Goal: Find specific page/section: Find specific page/section

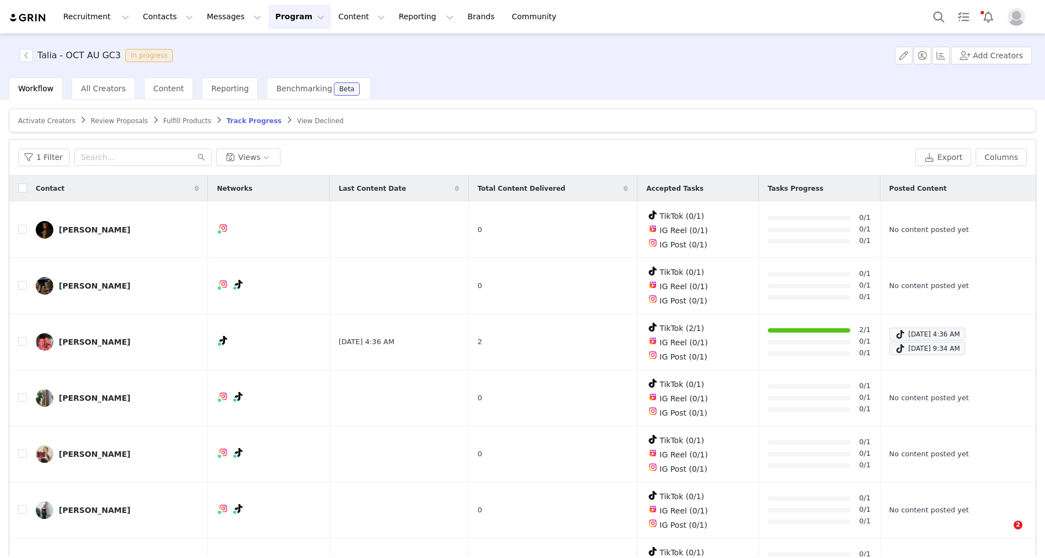
click at [270, 17] on button "Program Program" at bounding box center [299, 16] width 63 height 25
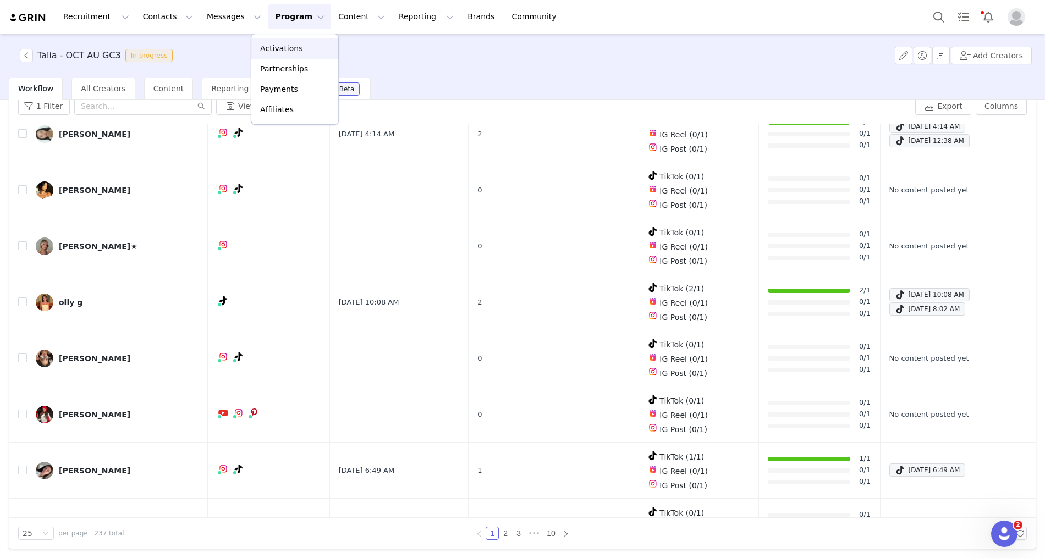
click at [282, 46] on p "Activations" at bounding box center [281, 49] width 42 height 12
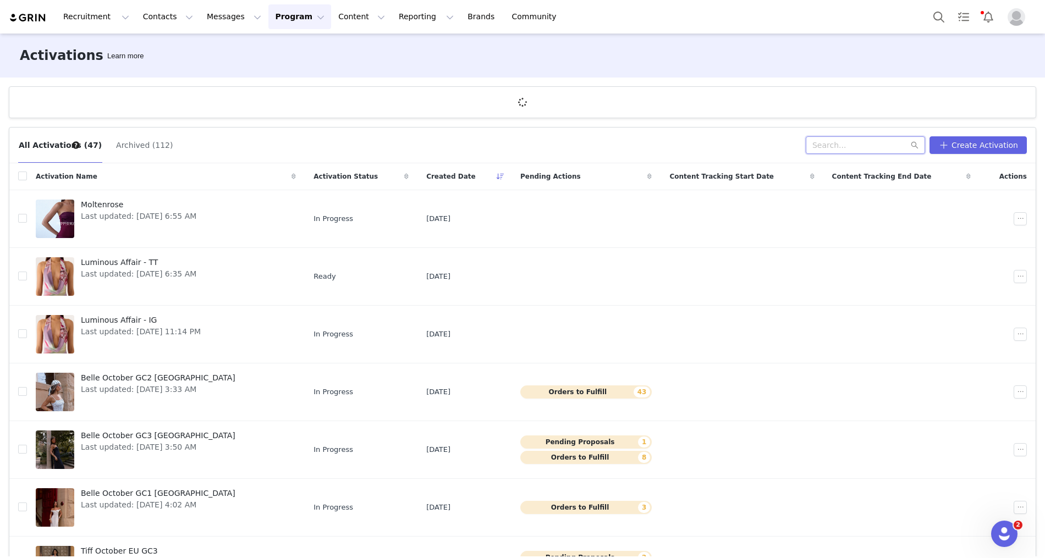
click at [884, 147] on input "text" at bounding box center [865, 145] width 119 height 18
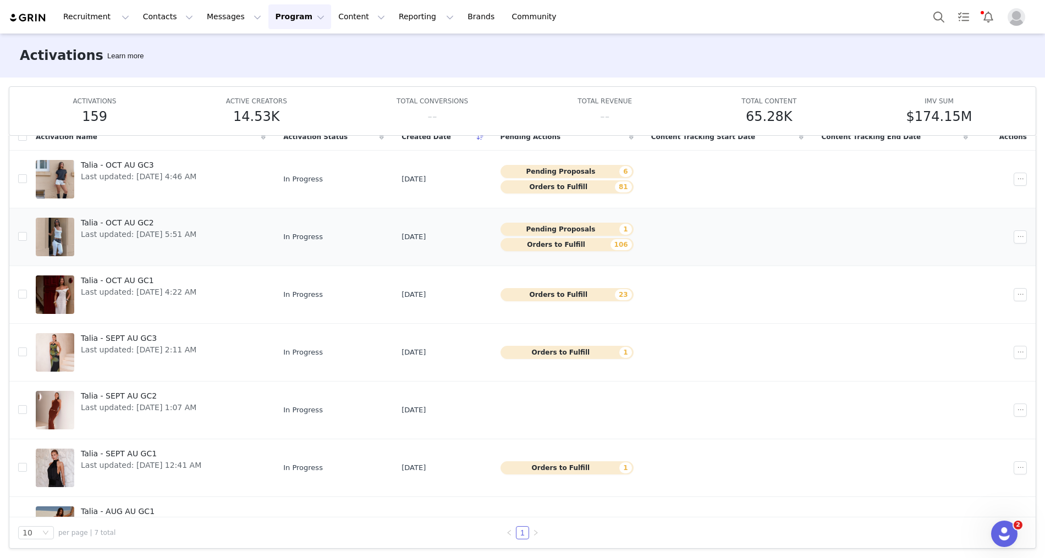
scroll to position [34, 0]
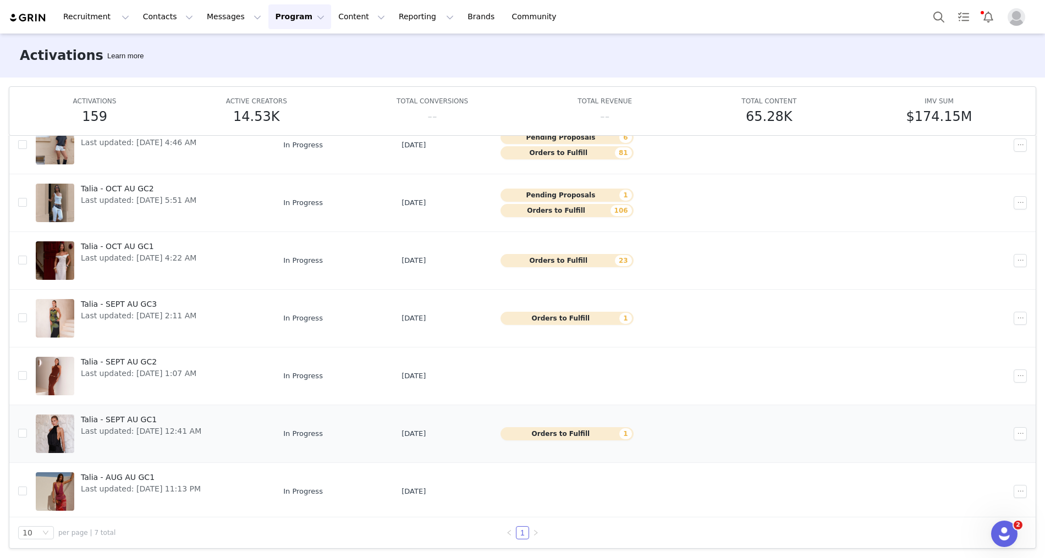
type input "talia"
click at [120, 439] on div "Talia - SEPT AU GC1 Last updated: Sep 1, 2025 12:41 AM" at bounding box center [141, 434] width 134 height 44
click at [122, 380] on div "Talia - SEPT AU GC2 Last updated: Sep 1, 2025 1:07 AM" at bounding box center [138, 376] width 129 height 44
click at [122, 283] on td "Talia - OCT AU GC1 Last updated: Sep 22, 2025 4:22 AM" at bounding box center [151, 261] width 248 height 58
click at [120, 317] on span "Last updated: [DATE] 2:11 AM" at bounding box center [139, 316] width 116 height 12
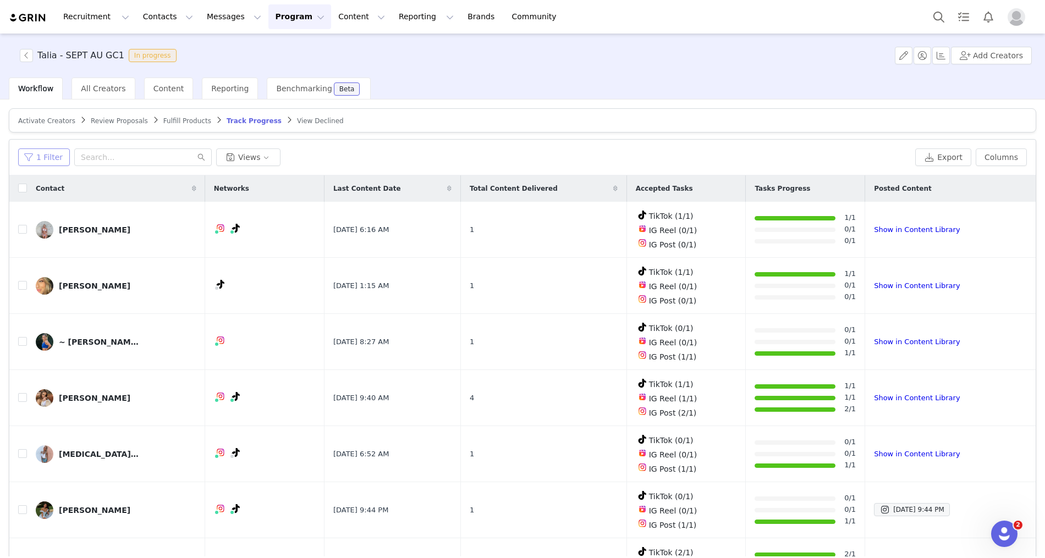
click at [50, 158] on button "1 Filter" at bounding box center [44, 158] width 52 height 18
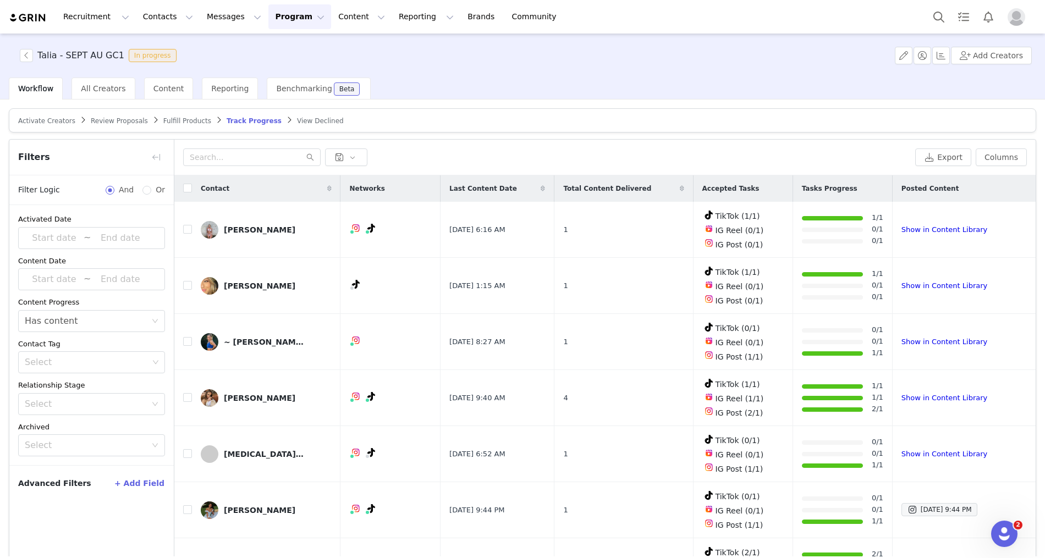
scroll to position [51, 0]
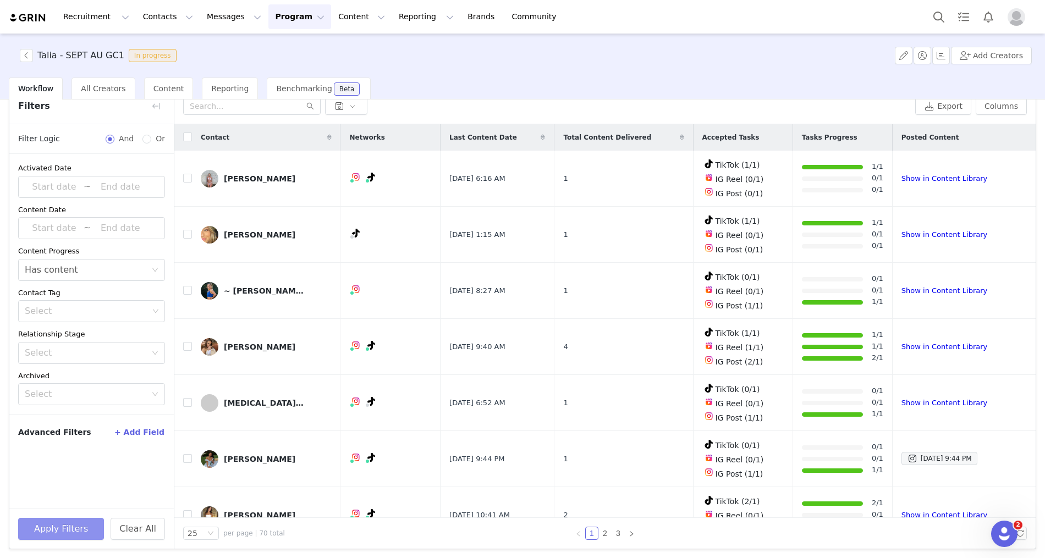
click at [58, 529] on button "Apply Filters" at bounding box center [61, 529] width 86 height 22
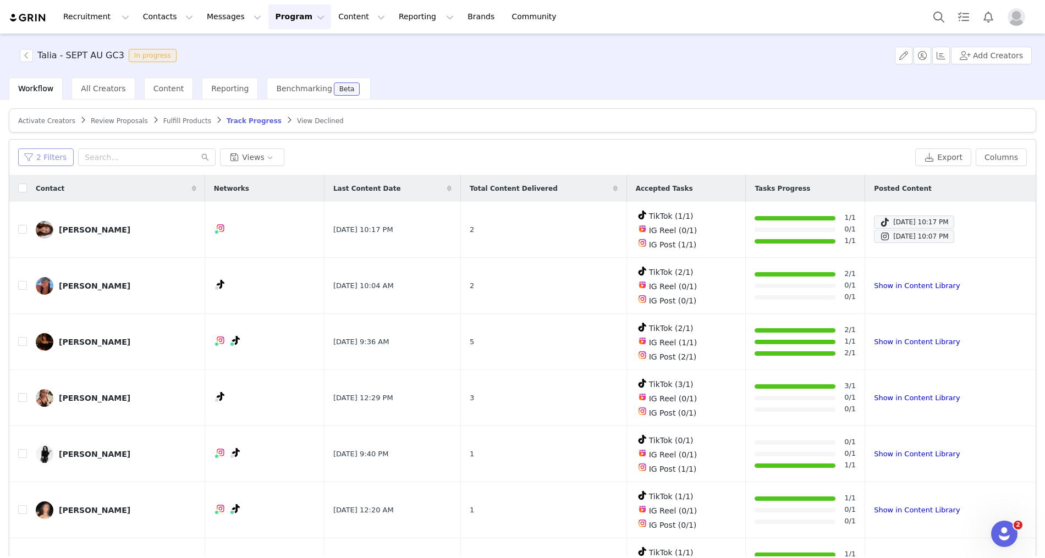
click at [53, 156] on button "2 Filters" at bounding box center [46, 158] width 56 height 18
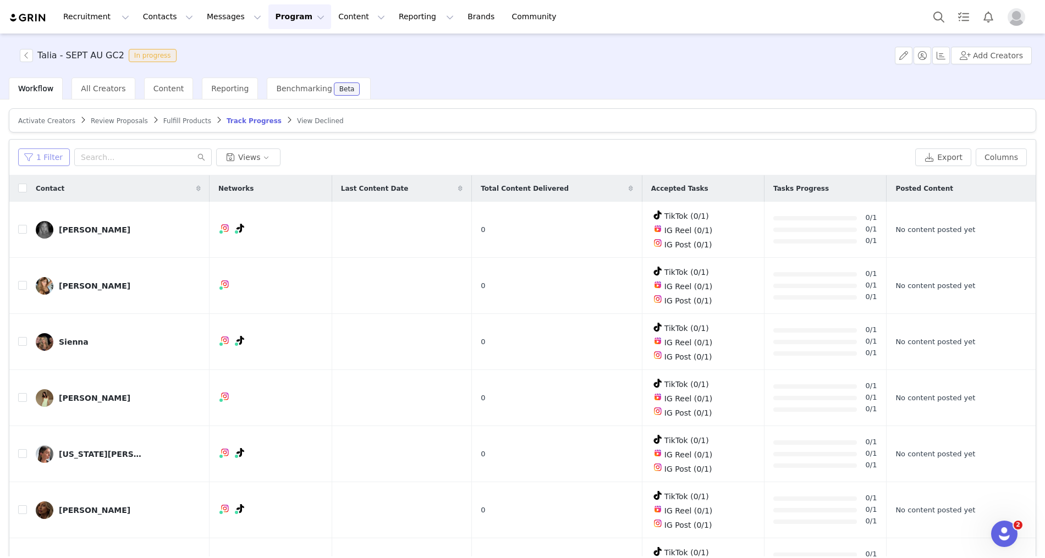
click at [32, 153] on button "1 Filter" at bounding box center [44, 158] width 52 height 18
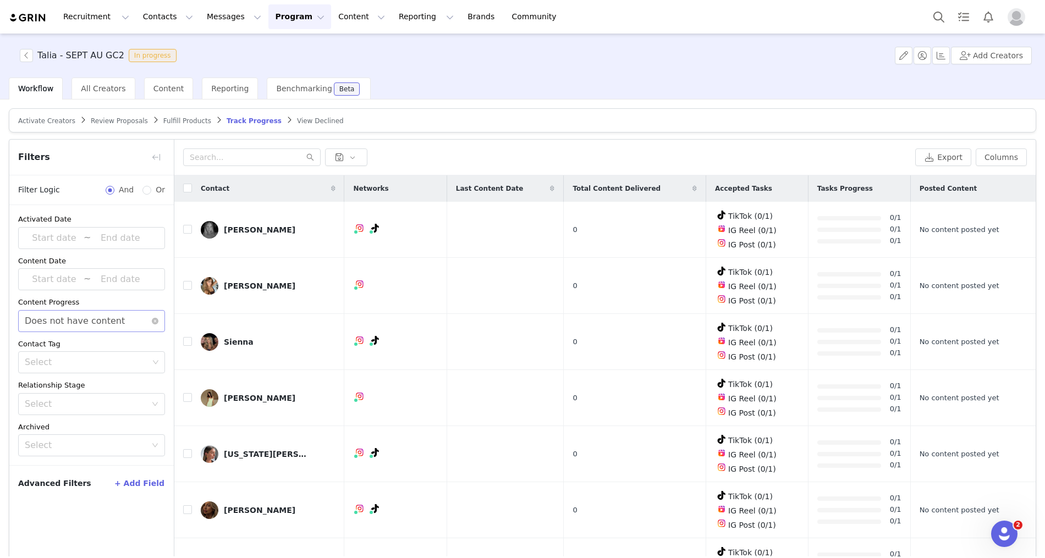
click at [78, 322] on div "Does not have content" at bounding box center [75, 321] width 100 height 21
click at [74, 339] on li "Has content" at bounding box center [91, 343] width 147 height 18
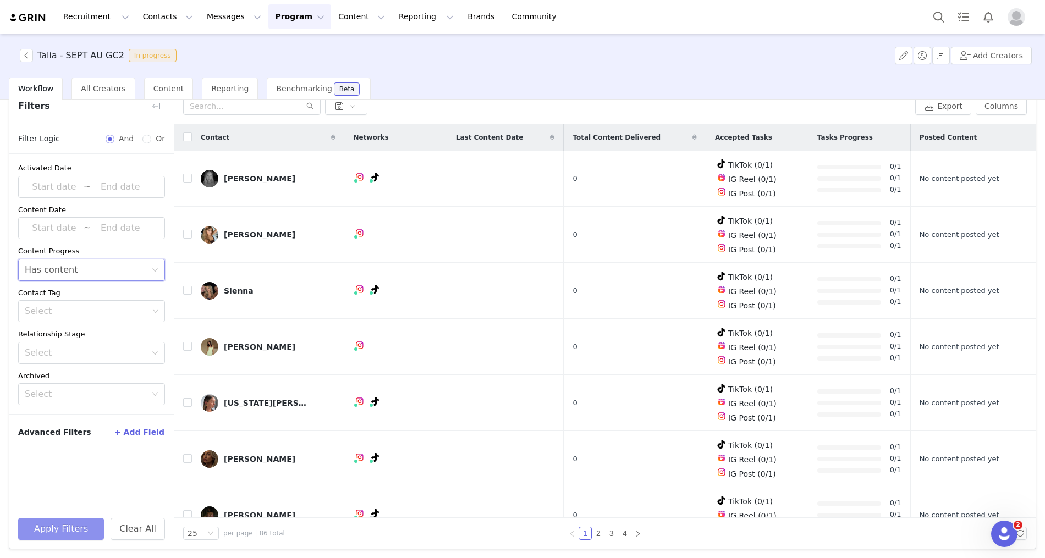
click at [56, 523] on button "Apply Filters" at bounding box center [61, 529] width 86 height 22
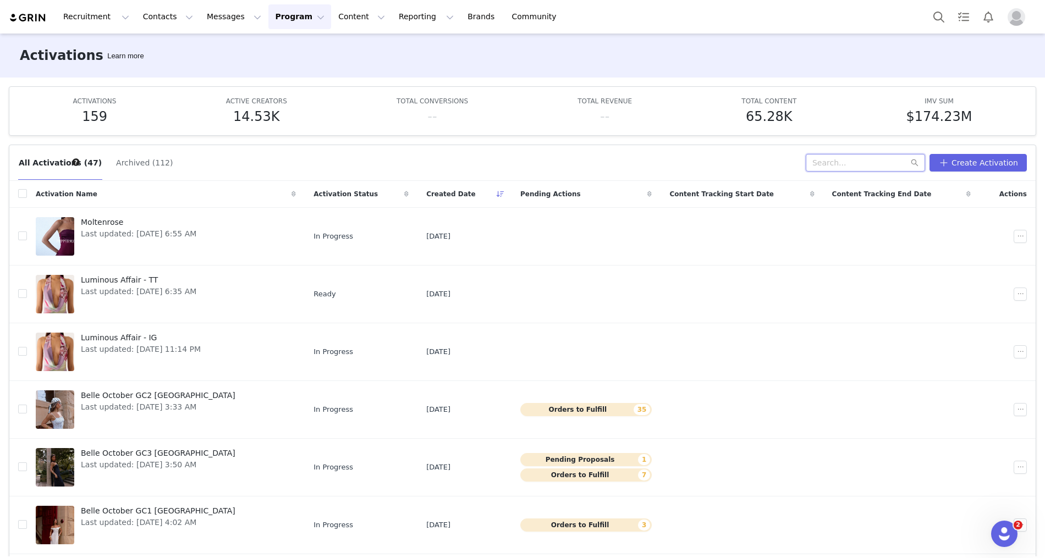
click at [875, 163] on input "text" at bounding box center [865, 163] width 119 height 18
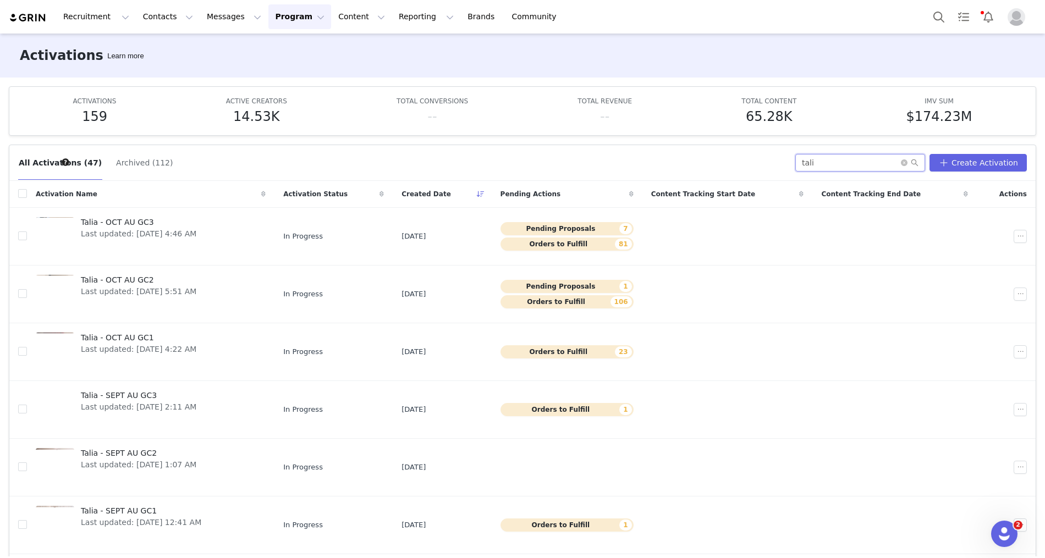
type input "tali"
